Goal: Task Accomplishment & Management: Use online tool/utility

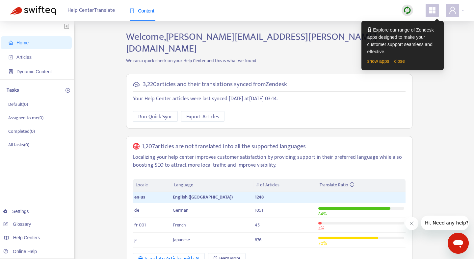
click at [99, 87] on div "Home Articles Dynamic Content Tasks Default ( 0 ) Assigned to me ( 0 ) Complete…" at bounding box center [237, 223] width 454 height 385
click at [39, 57] on span "Articles" at bounding box center [38, 57] width 58 height 13
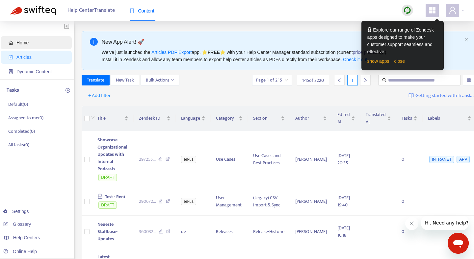
click at [26, 41] on span "Home" at bounding box center [22, 42] width 12 height 5
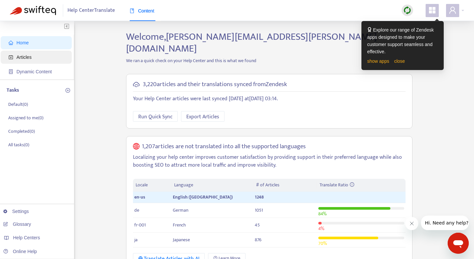
click at [35, 58] on span "Articles" at bounding box center [38, 57] width 58 height 13
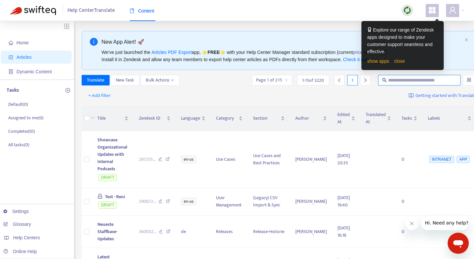
click at [390, 82] on input "text" at bounding box center [419, 80] width 63 height 7
click at [400, 79] on input "text" at bounding box center [419, 80] width 63 height 7
paste input "**********"
type input "**********"
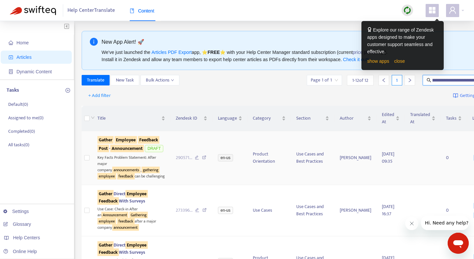
scroll to position [0, 0]
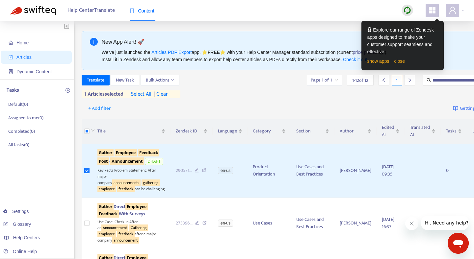
click at [400, 64] on div "show apps close" at bounding box center [402, 61] width 70 height 7
click at [401, 61] on link "close" at bounding box center [399, 61] width 11 height 5
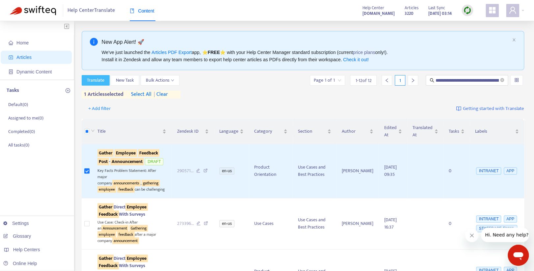
click at [97, 81] on span "Translate" at bounding box center [95, 80] width 17 height 7
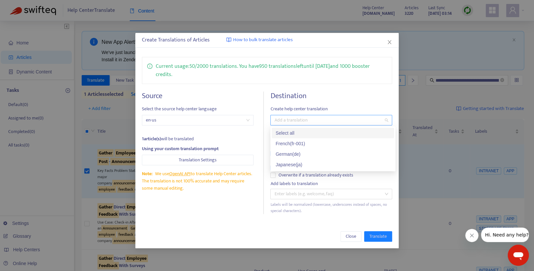
click at [303, 121] on div at bounding box center [328, 120] width 112 height 8
click at [305, 154] on div "German ( de )" at bounding box center [333, 153] width 115 height 7
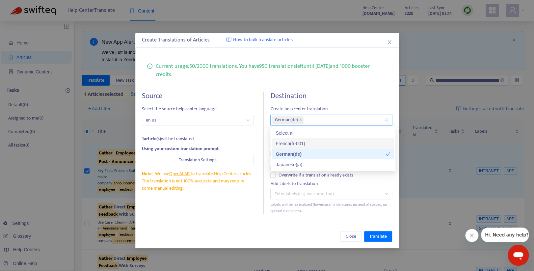
click at [308, 143] on div "French ( fr-001 )" at bounding box center [333, 143] width 115 height 7
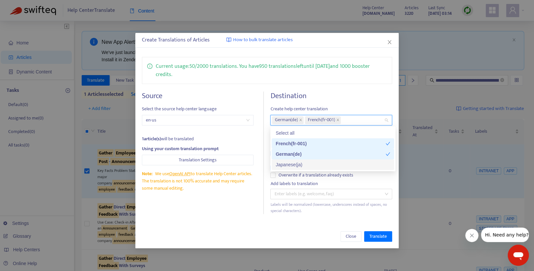
click at [308, 162] on div "Japanese ( ja )" at bounding box center [333, 164] width 115 height 7
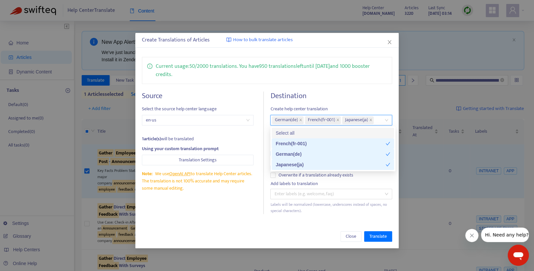
click at [355, 100] on div "Destination Create help center translation de, fr-001, ja German ( de ) French …" at bounding box center [331, 153] width 122 height 122
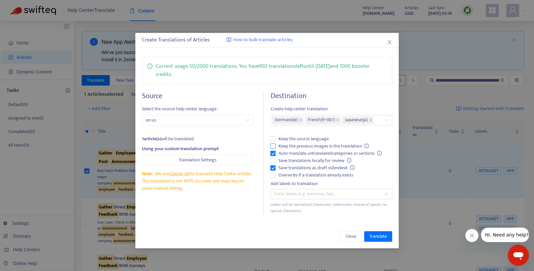
click at [308, 146] on span "Keep the previous images in the translation" at bounding box center [324, 146] width 96 height 7
click at [308, 175] on span "Overwrite if a translation already exists" at bounding box center [316, 175] width 80 height 7
click at [371, 196] on div at bounding box center [328, 194] width 112 height 8
click at [371, 184] on div "Add labels to translation" at bounding box center [331, 183] width 122 height 7
click at [375, 238] on span "Translate" at bounding box center [377, 236] width 17 height 7
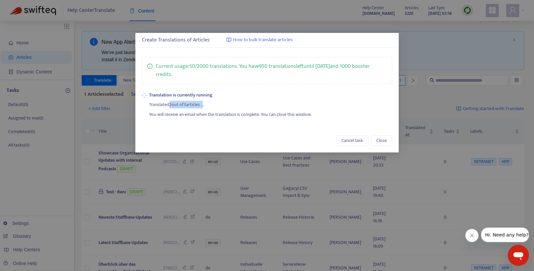
drag, startPoint x: 170, startPoint y: 105, endPoint x: 206, endPoint y: 106, distance: 35.9
click at [206, 106] on div "Translated 2 out of 3 articles ..." at bounding box center [270, 104] width 243 height 10
click at [213, 106] on div "Translated 2 out of 3 articles ..." at bounding box center [270, 104] width 243 height 10
